Goal: Communication & Community: Participate in discussion

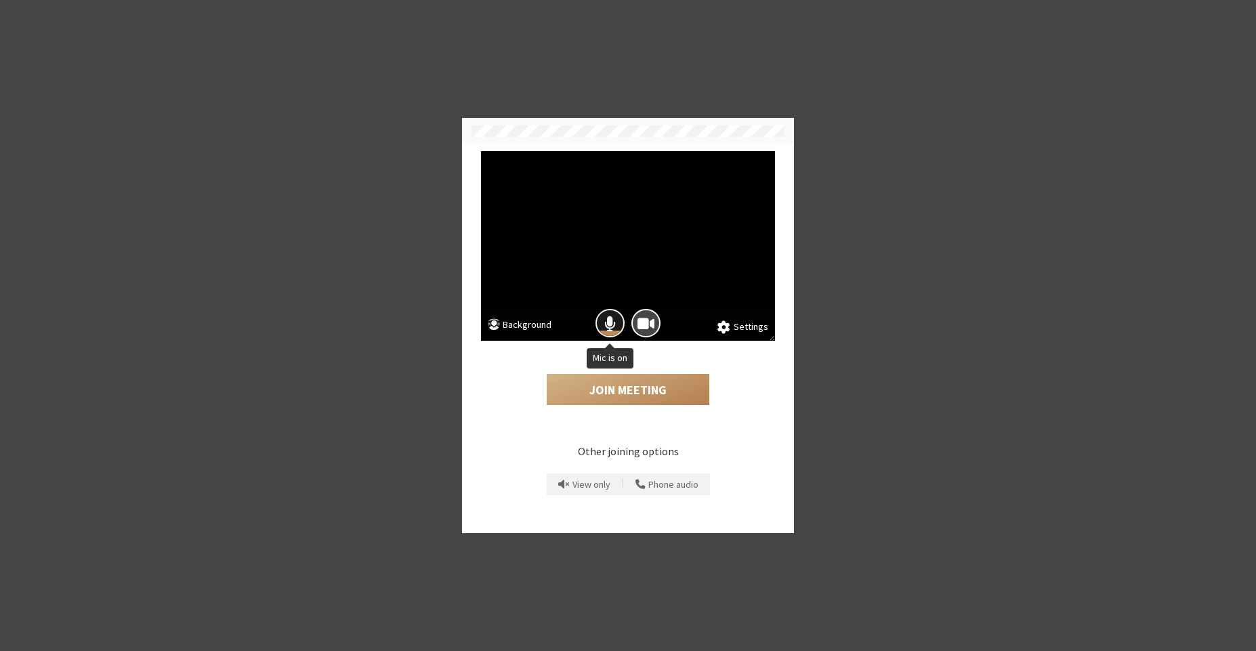
click at [613, 333] on div "Mic is on" at bounding box center [610, 334] width 26 height 6
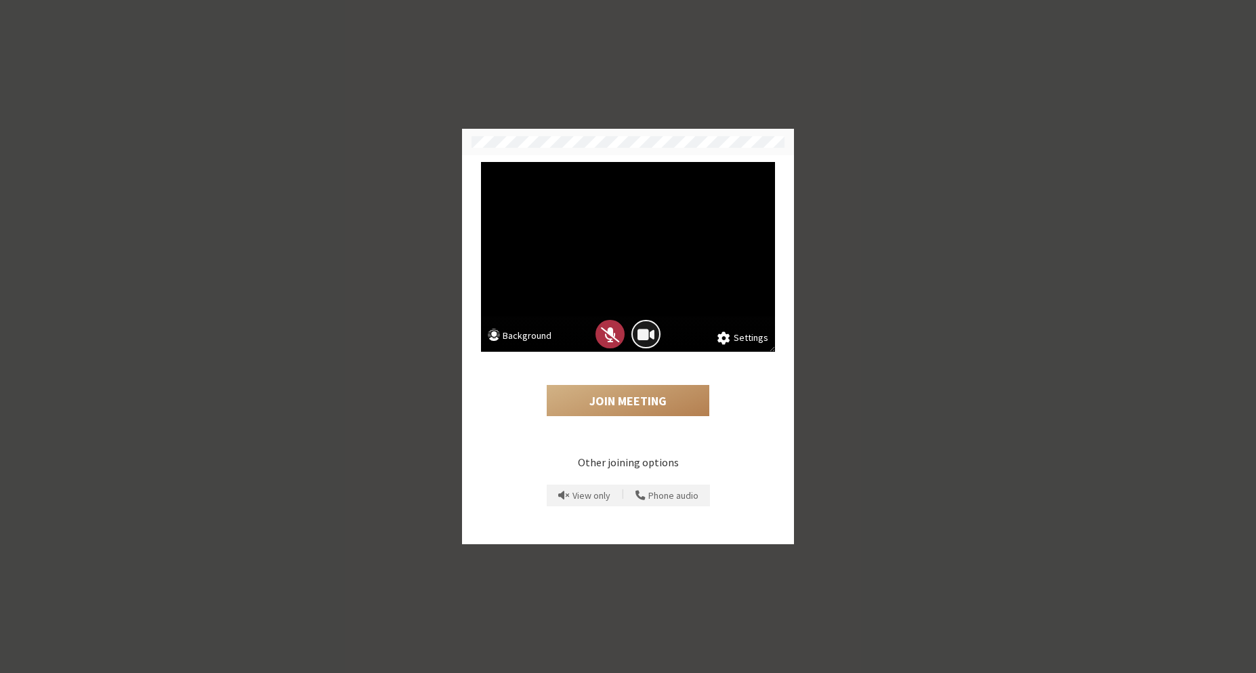
drag, startPoint x: 655, startPoint y: 332, endPoint x: 655, endPoint y: 339, distance: 7.5
click at [655, 332] on button "Camera is on" at bounding box center [646, 334] width 29 height 29
click at [631, 403] on button "Join Meeting" at bounding box center [628, 400] width 163 height 31
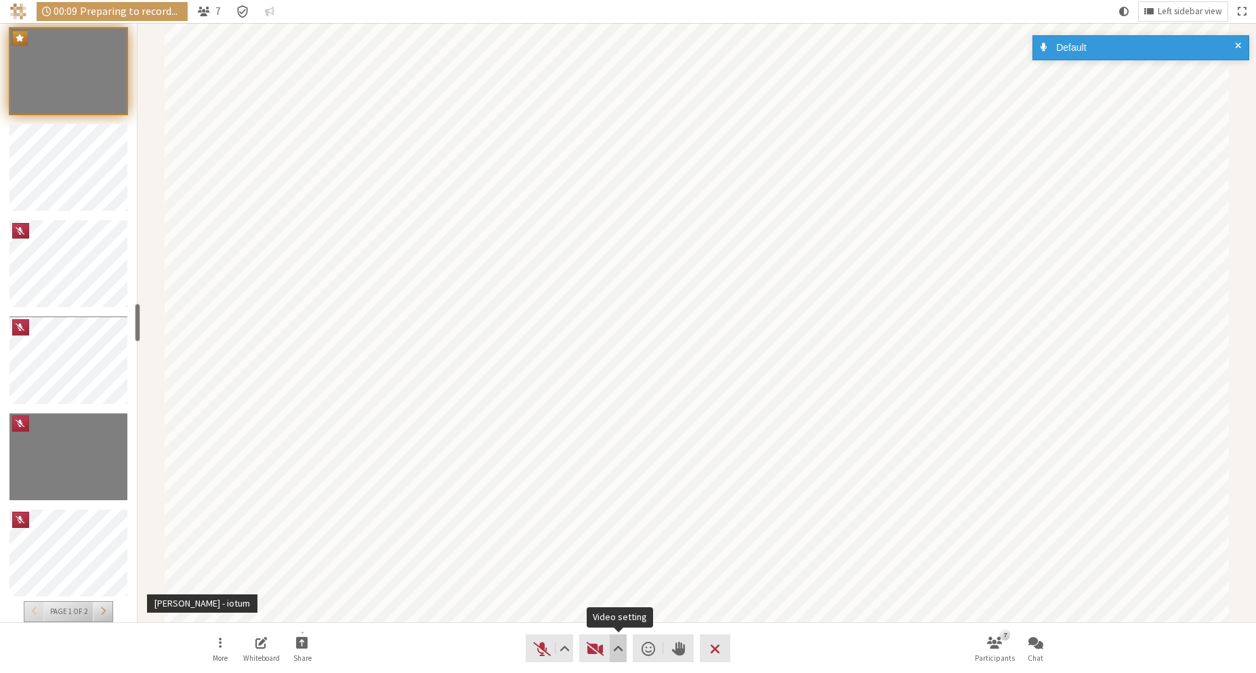
click at [625, 643] on button "Video setting" at bounding box center [618, 648] width 17 height 28
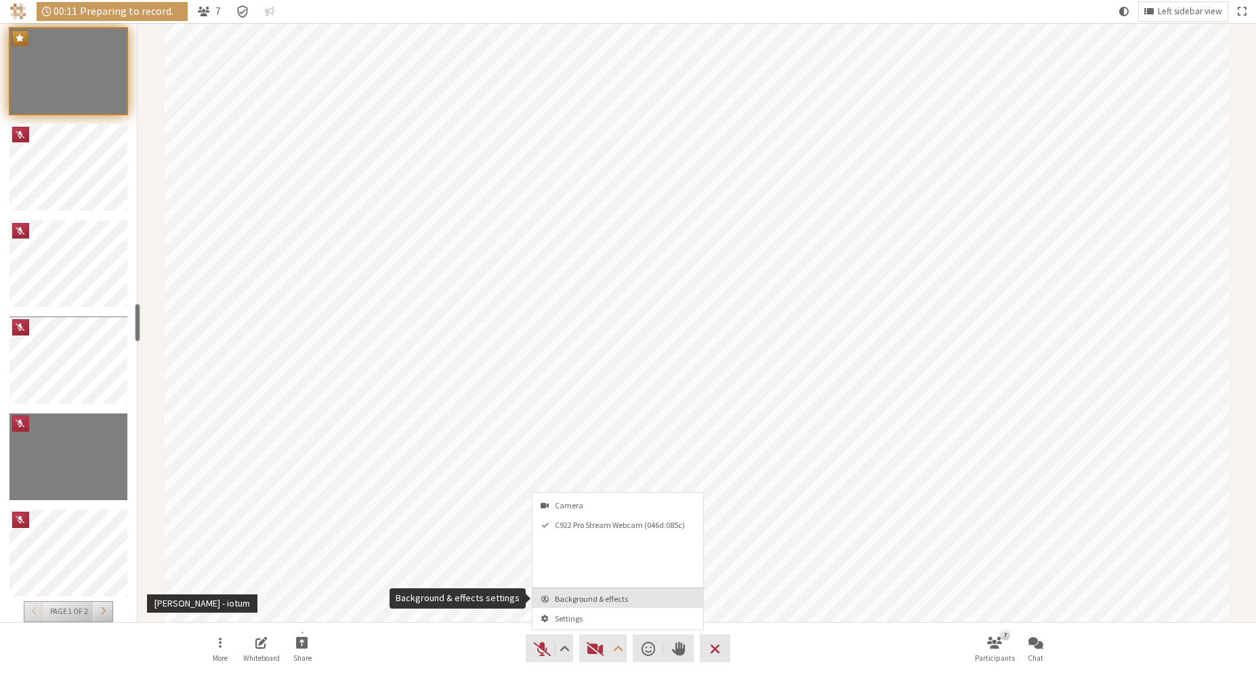
click at [627, 604] on button "Background & effects" at bounding box center [618, 598] width 171 height 20
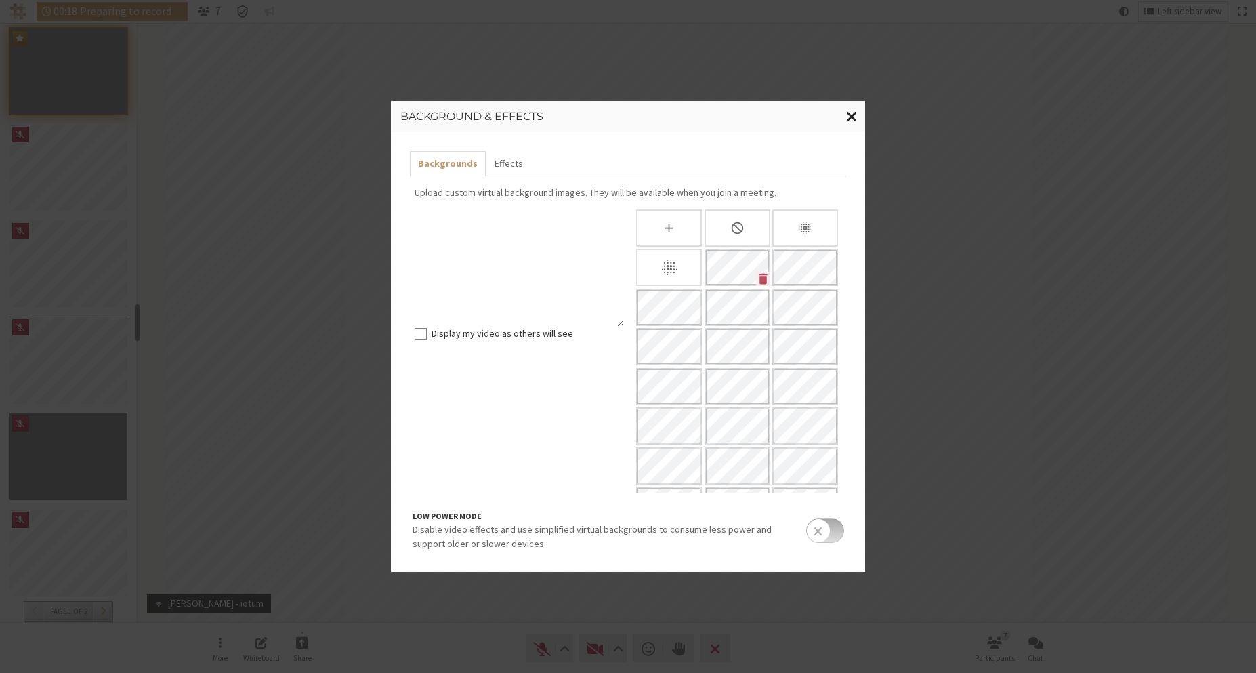
click at [852, 110] on span "Close modal" at bounding box center [852, 116] width 12 height 17
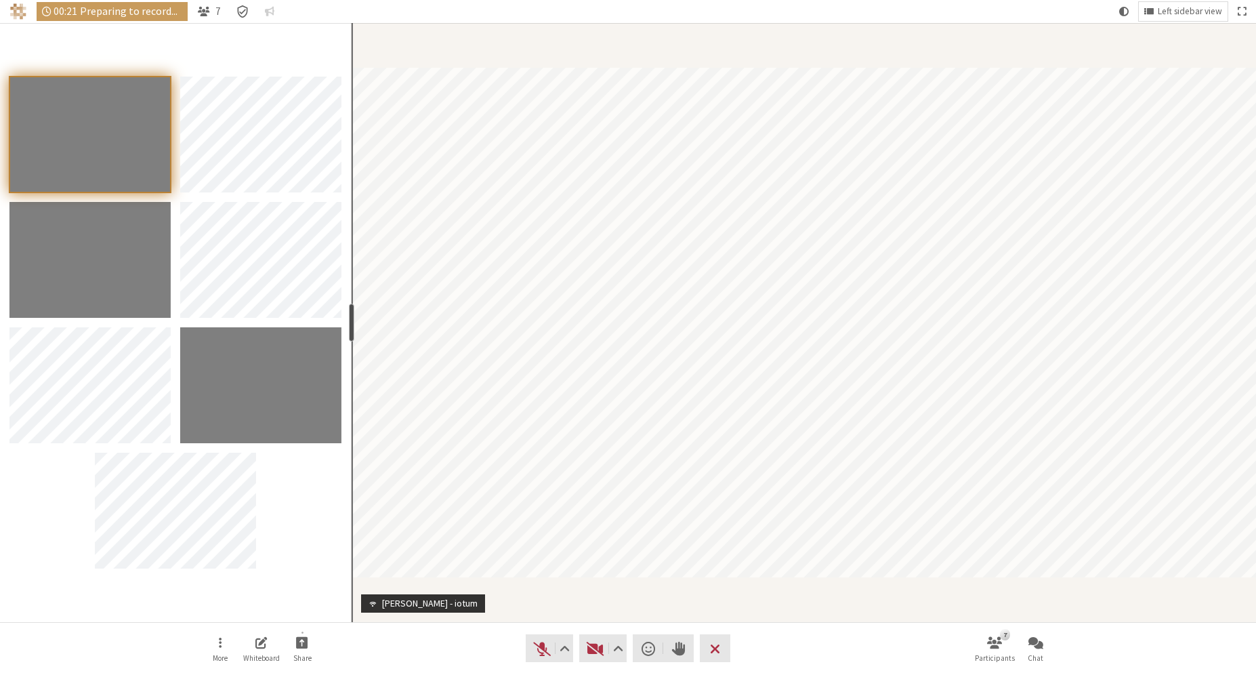
drag, startPoint x: 138, startPoint y: 315, endPoint x: 350, endPoint y: 318, distance: 212.1
click at [350, 318] on div "resize" at bounding box center [351, 323] width 5 height 38
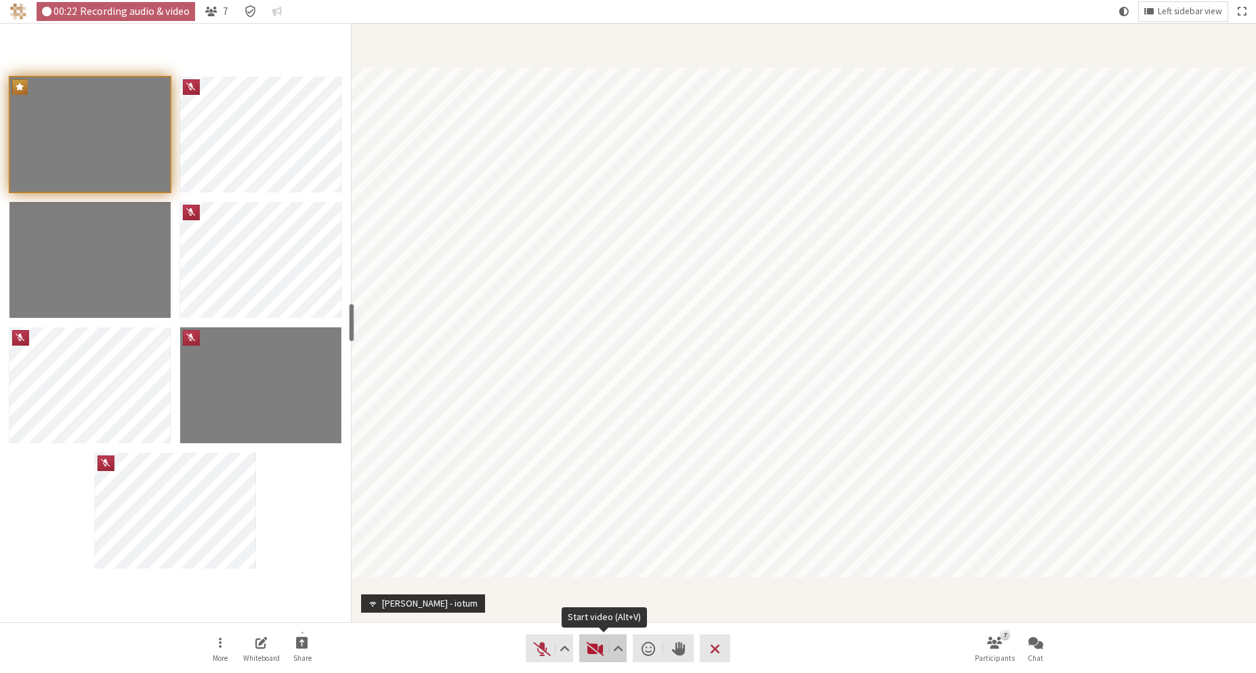
click at [596, 644] on span "Start video (Alt+V)" at bounding box center [595, 648] width 19 height 19
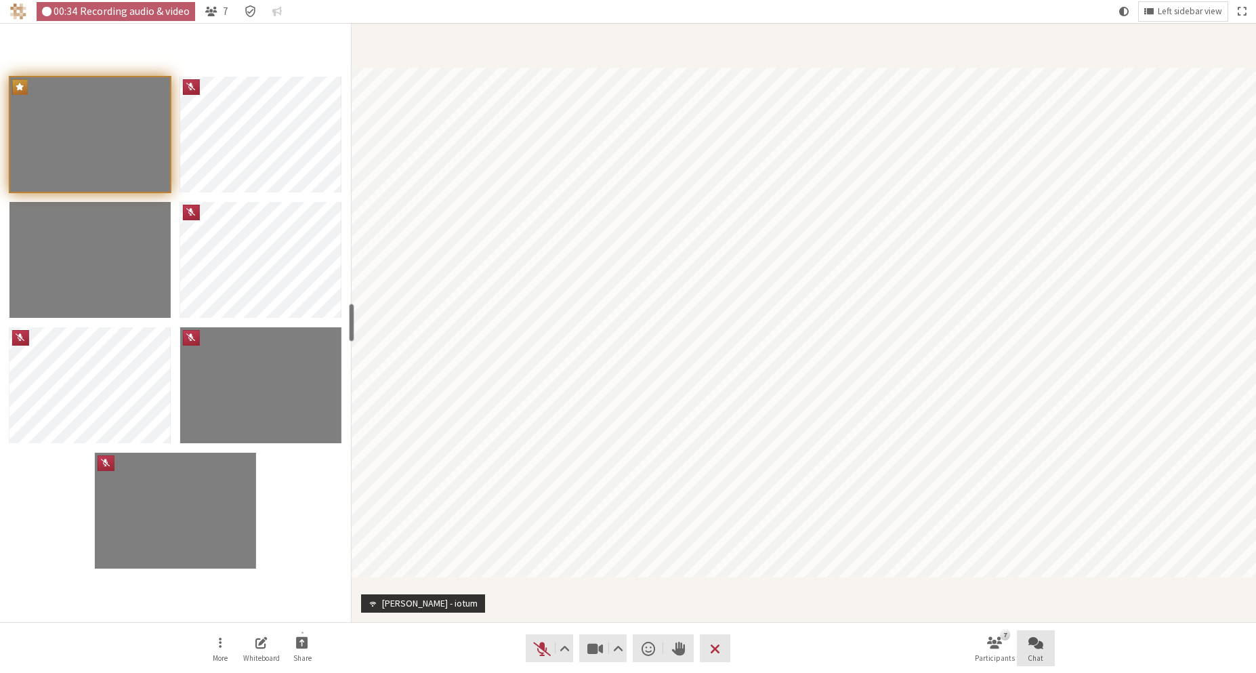
click at [1045, 650] on button "Chat" at bounding box center [1036, 648] width 38 height 37
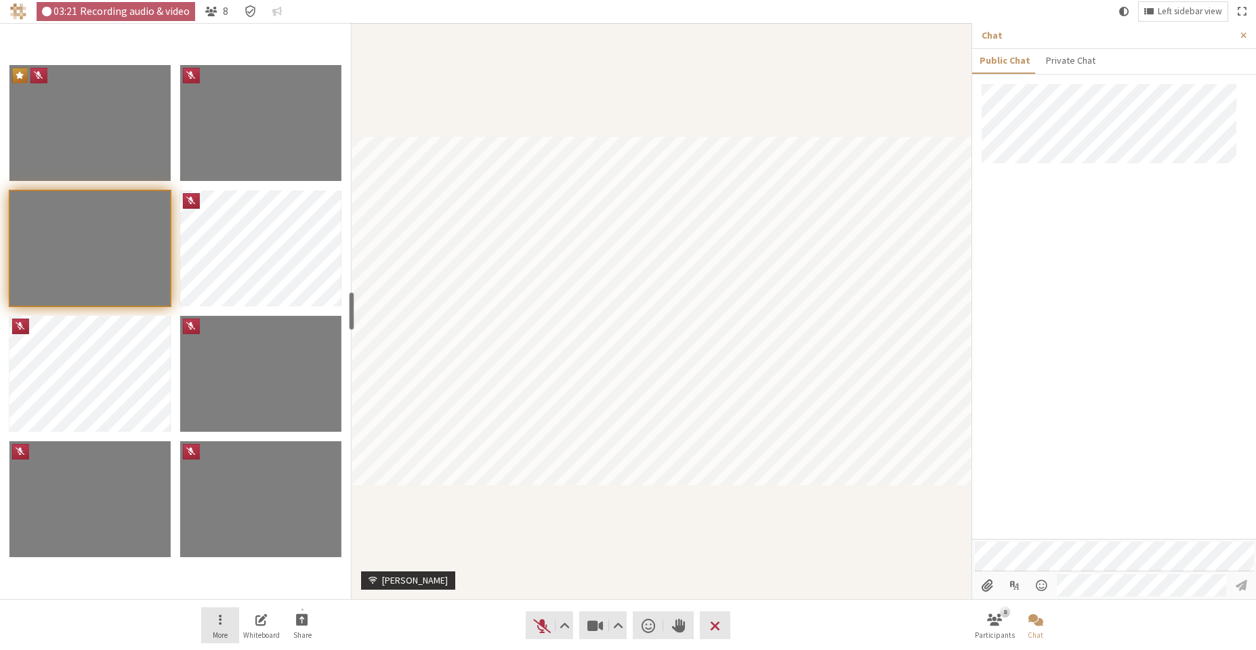
click at [209, 620] on button "More" at bounding box center [220, 625] width 38 height 37
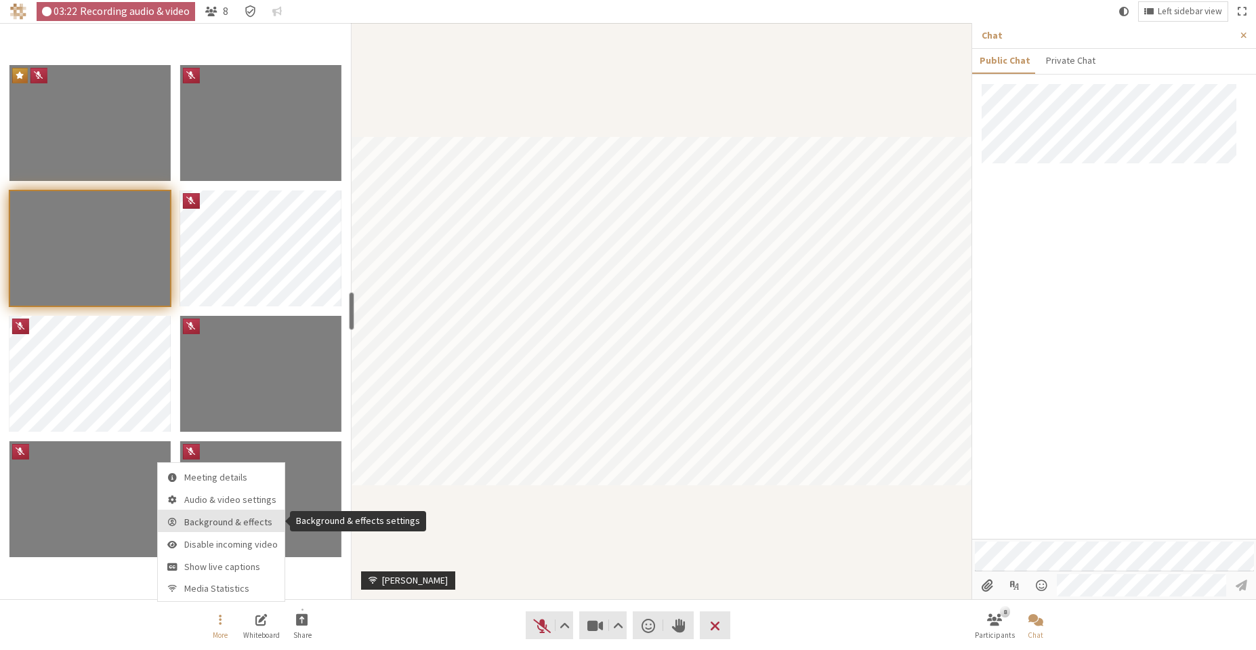
click at [247, 526] on span "Background & effects" at bounding box center [231, 522] width 94 height 10
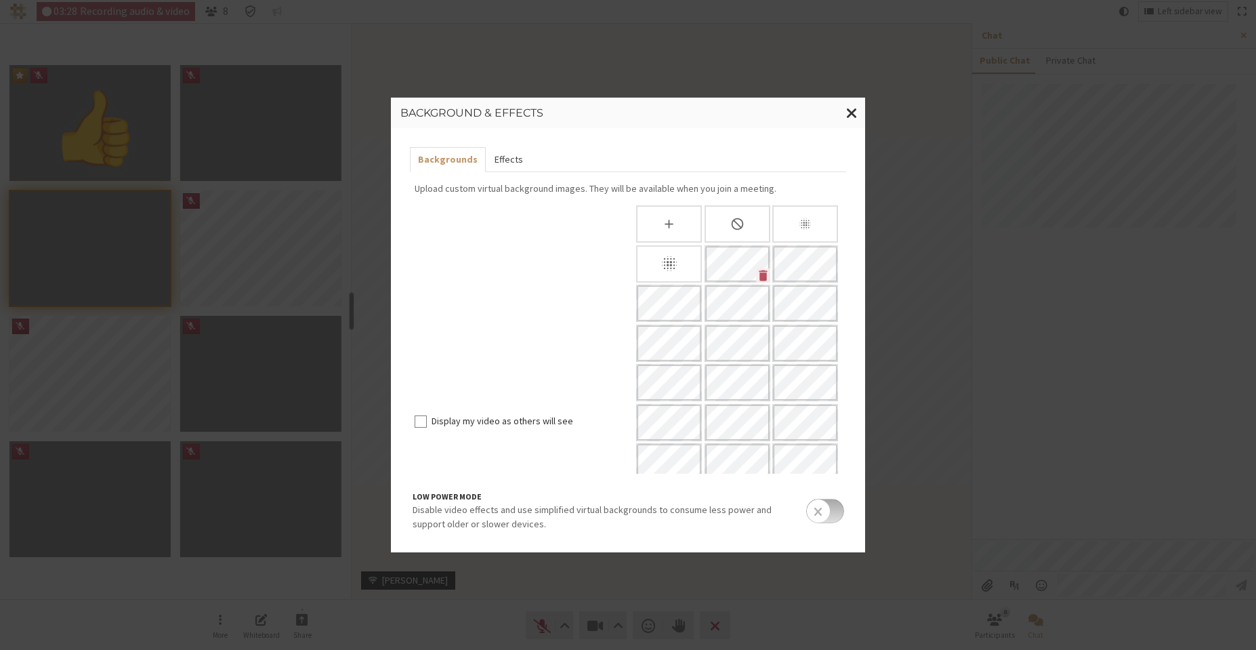
click at [496, 162] on button "Effects" at bounding box center [508, 159] width 45 height 25
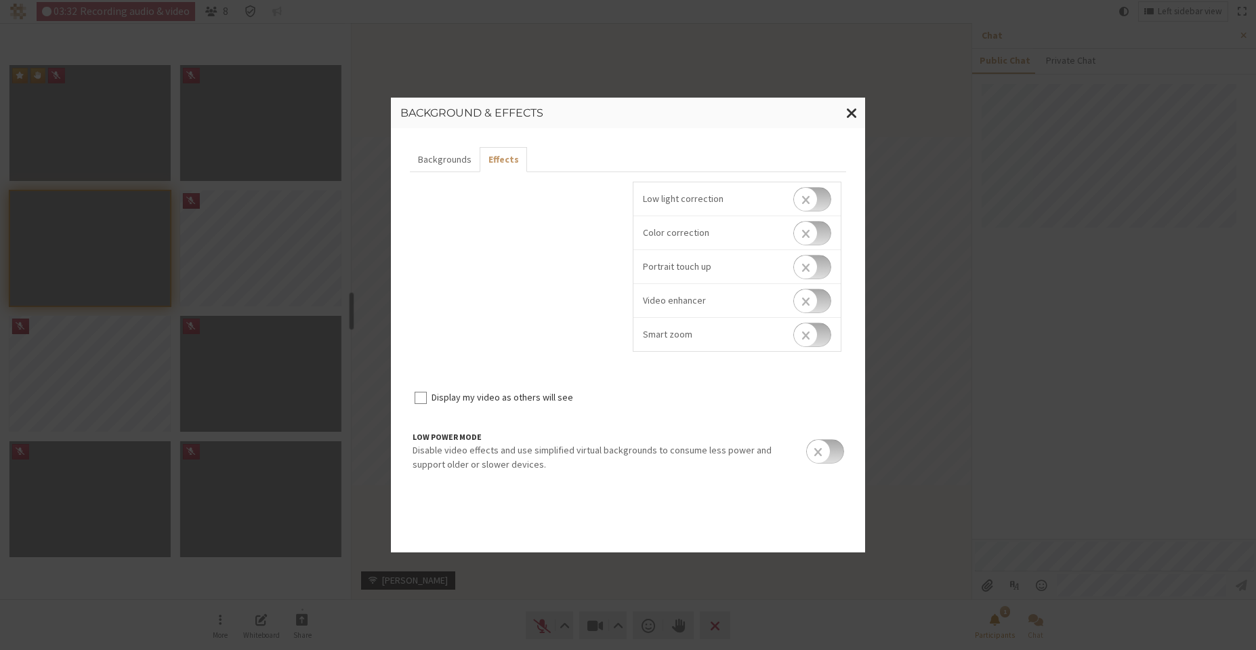
click at [810, 327] on input "checkbox" at bounding box center [812, 335] width 38 height 24
checkbox input "true"
type input "0"
drag, startPoint x: 647, startPoint y: 347, endPoint x: 628, endPoint y: 348, distance: 19.0
click at [643, 348] on input "range" at bounding box center [686, 350] width 87 height 4
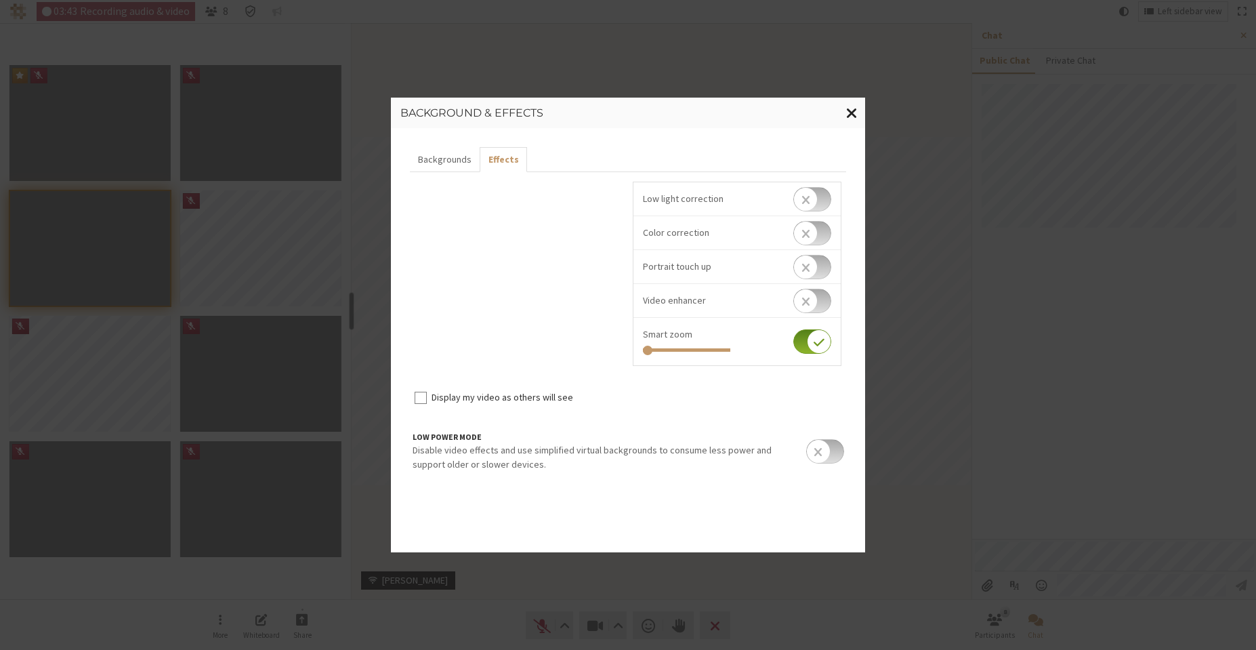
click at [857, 116] on span "Close modal" at bounding box center [852, 112] width 12 height 17
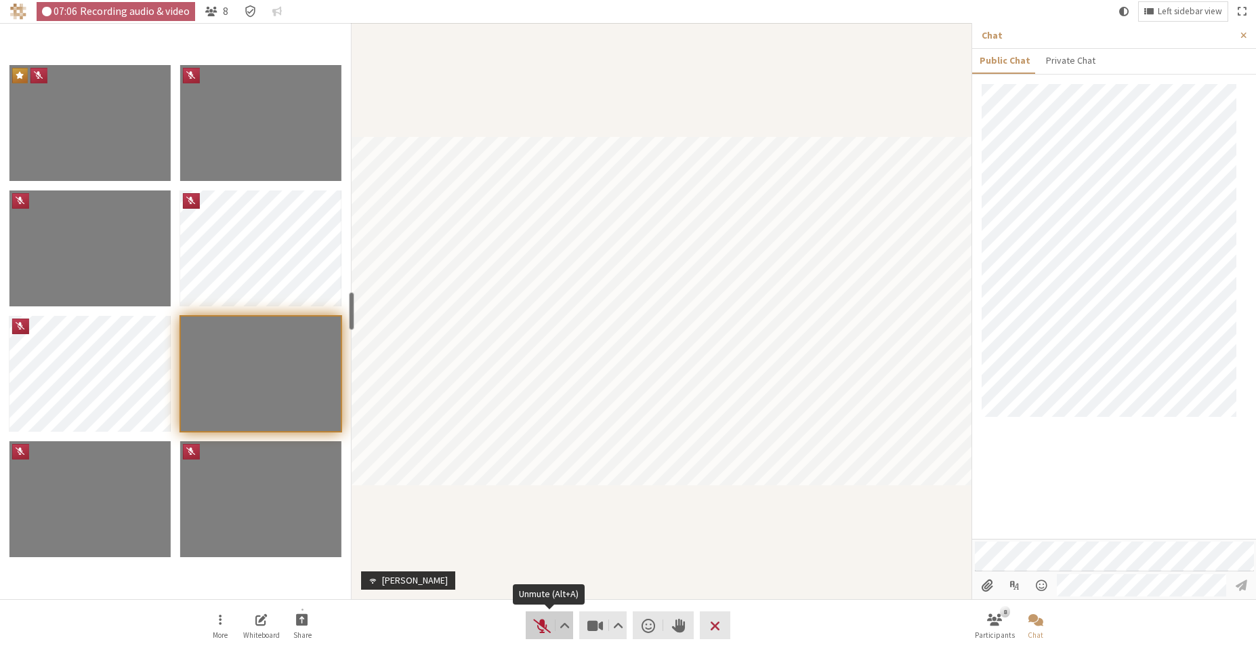
click at [529, 626] on button "Audio" at bounding box center [549, 625] width 47 height 28
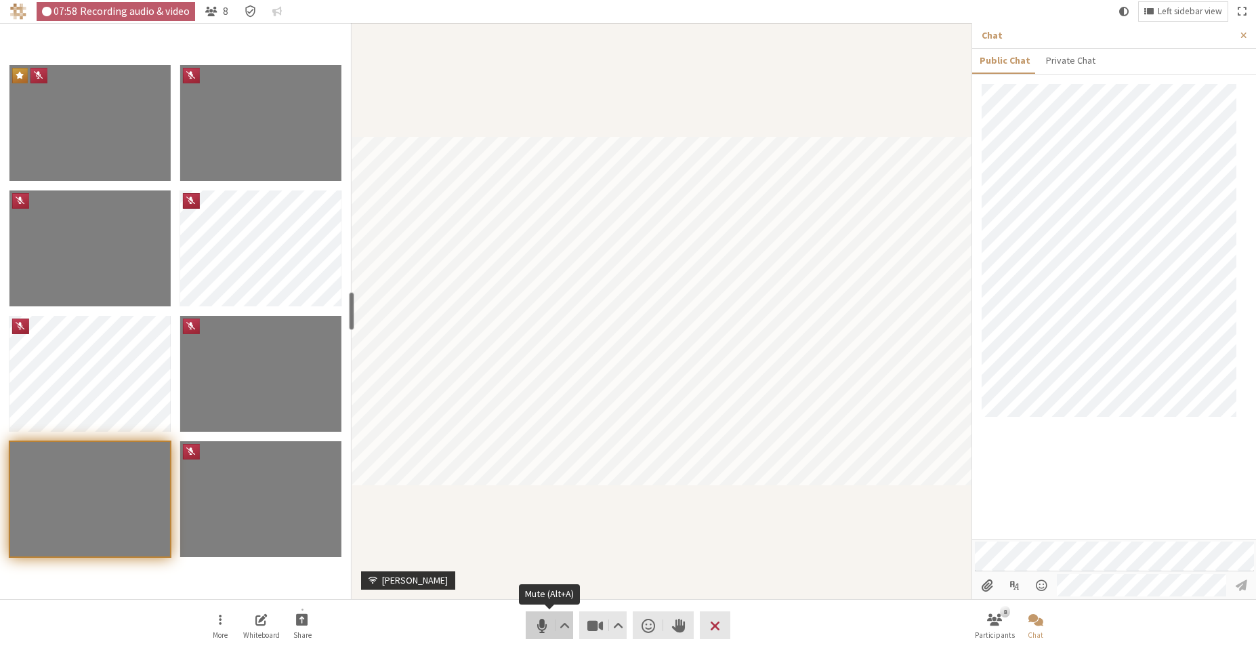
click at [536, 627] on span "Mute (Alt+A)" at bounding box center [542, 625] width 19 height 19
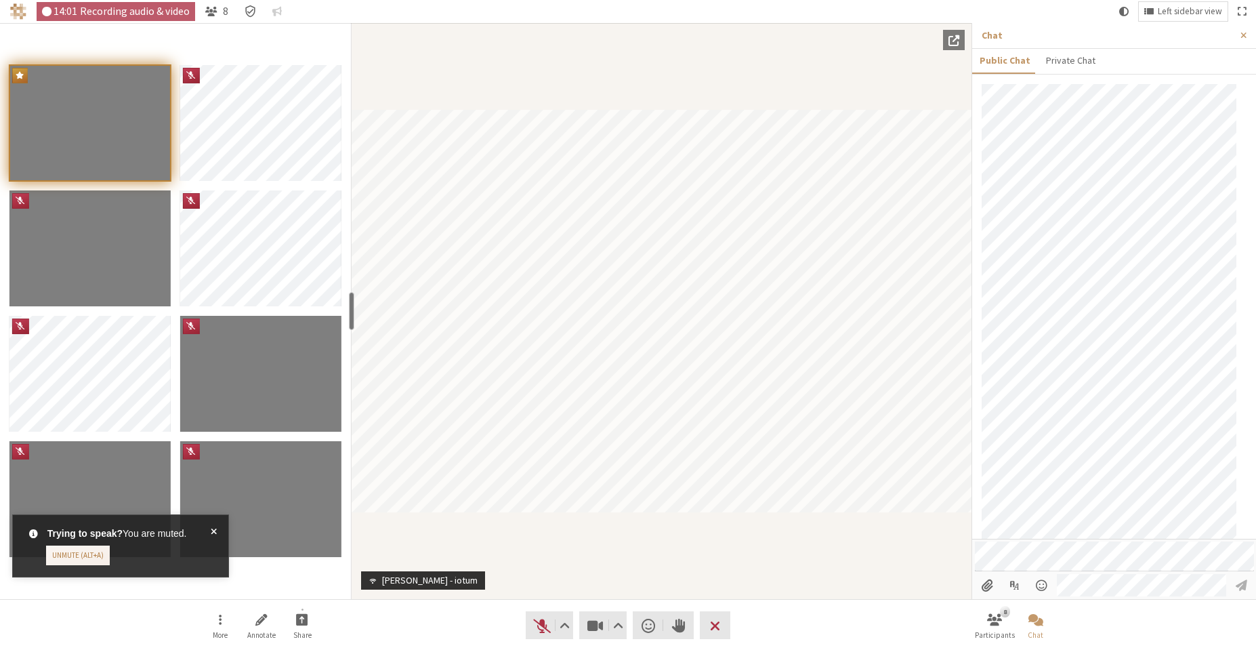
click at [212, 533] on span at bounding box center [214, 546] width 6 height 39
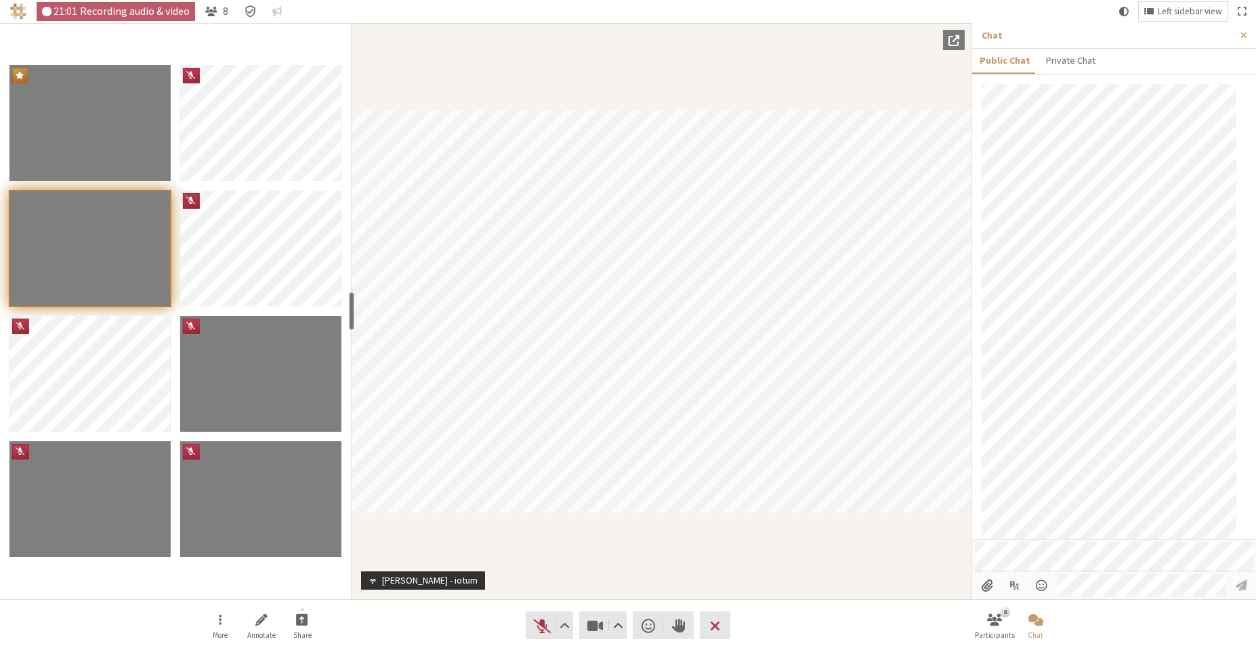
scroll to position [344, 0]
click at [537, 624] on span "Unmute (Alt+A)" at bounding box center [542, 625] width 19 height 19
click at [535, 629] on span "Mute (Alt+A)" at bounding box center [542, 625] width 19 height 19
